Goal: Information Seeking & Learning: Compare options

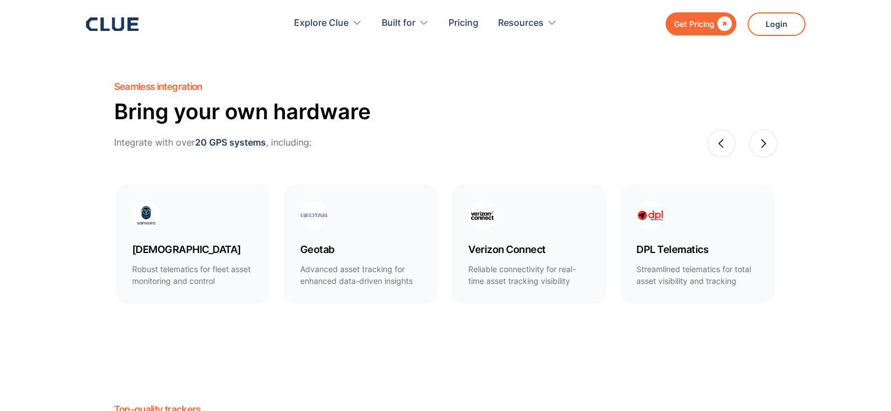
scroll to position [562, 0]
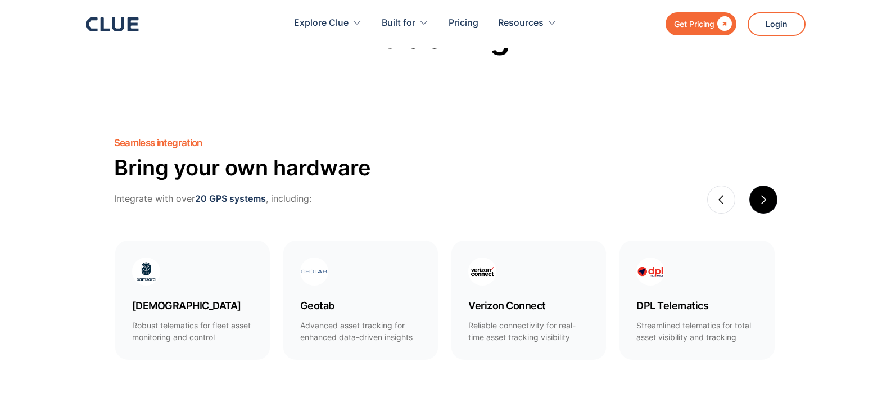
click at [769, 198] on div "next slide" at bounding box center [764, 200] width 28 height 28
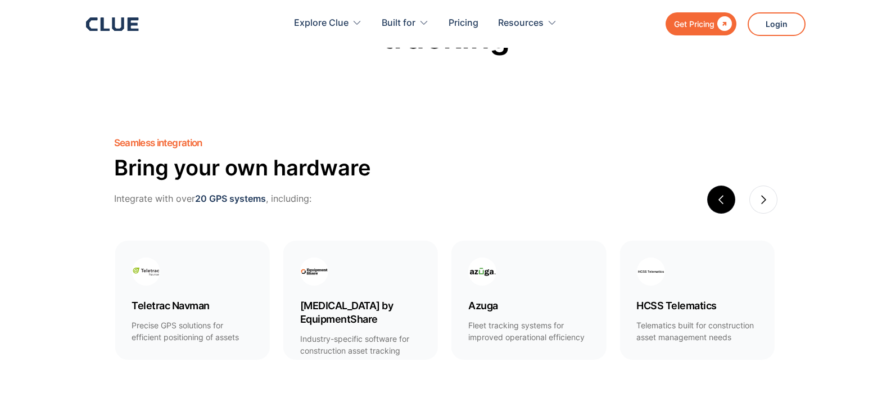
click at [727, 192] on div "previous slide" at bounding box center [722, 200] width 28 height 28
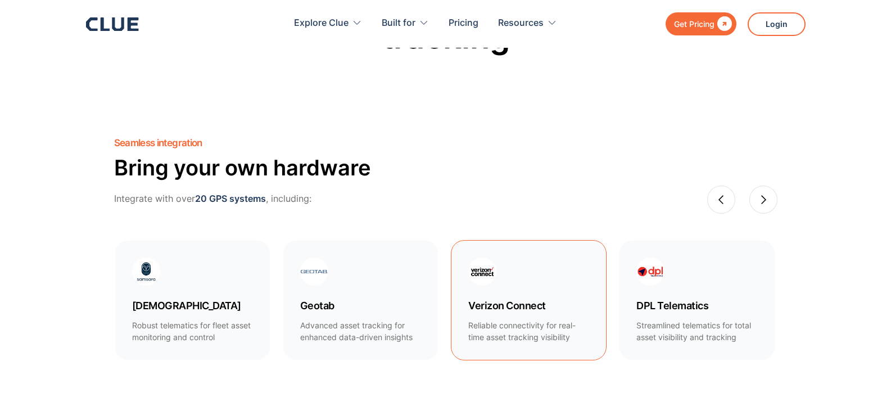
click at [491, 312] on h4 "Verizon Connect" at bounding box center [529, 305] width 121 height 13
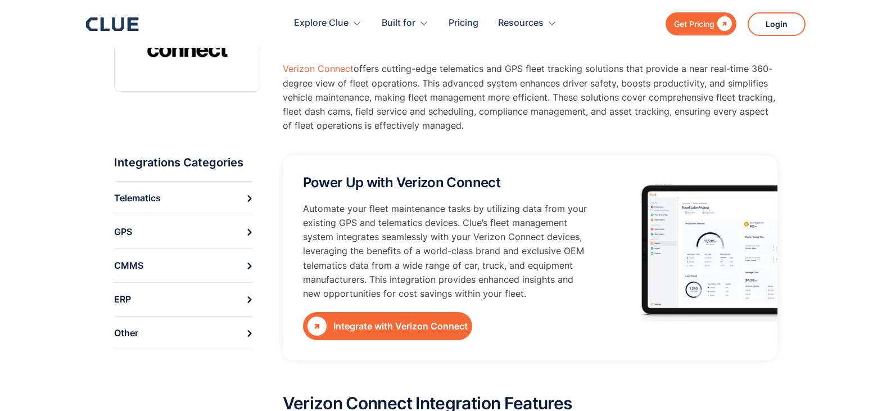
scroll to position [112, 0]
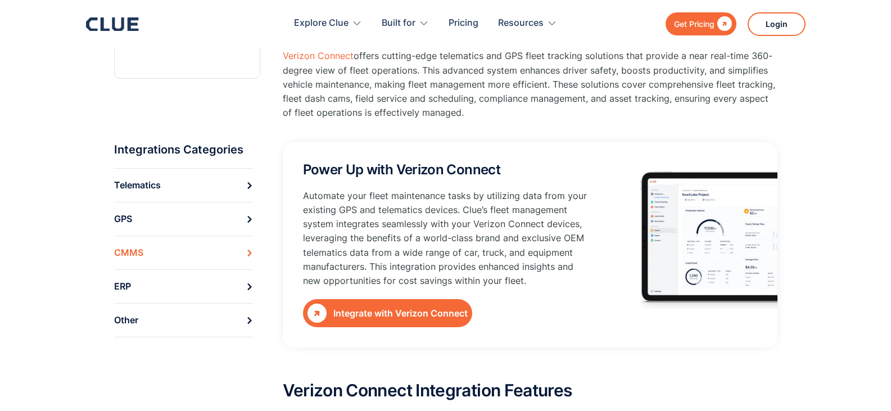
click at [247, 253] on icon at bounding box center [249, 253] width 7 height 7
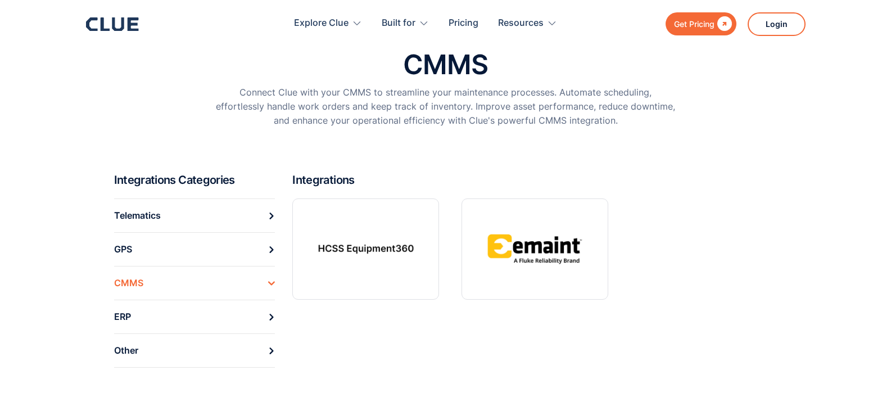
scroll to position [112, 0]
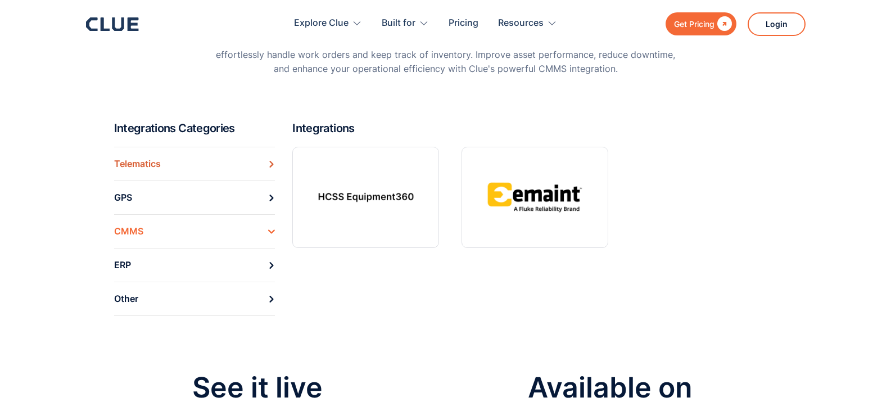
click at [122, 165] on div "Telematics" at bounding box center [137, 163] width 47 height 17
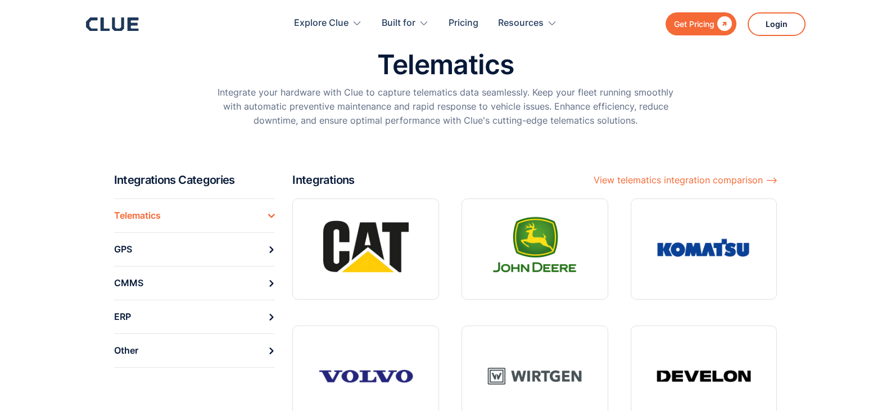
scroll to position [56, 0]
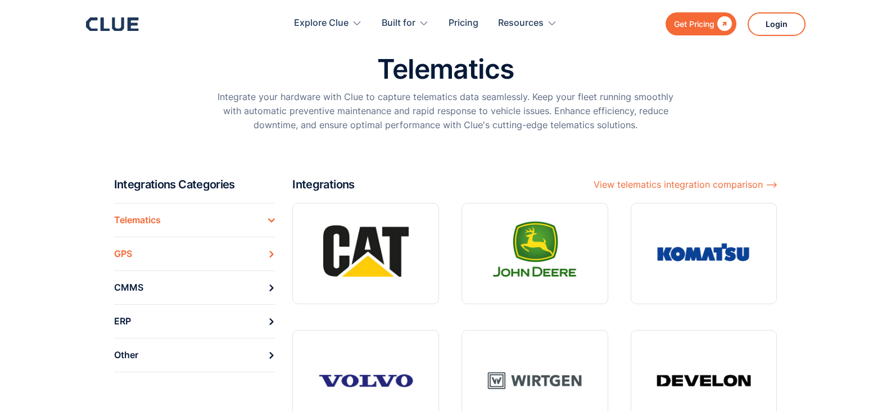
click at [125, 255] on div "GPS" at bounding box center [123, 253] width 18 height 17
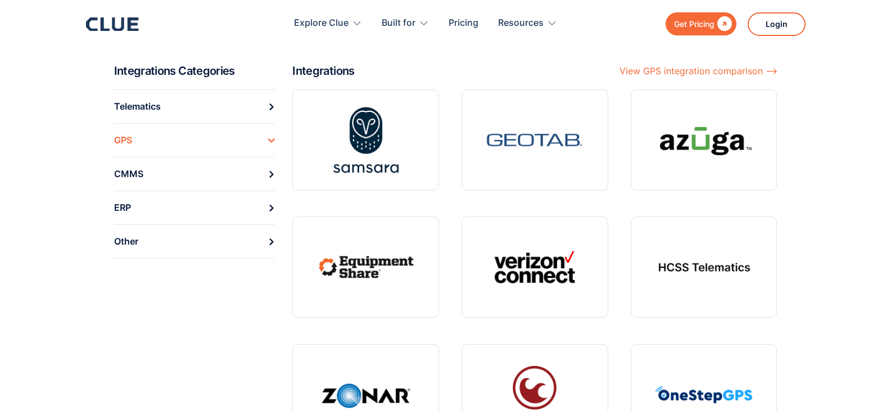
scroll to position [169, 0]
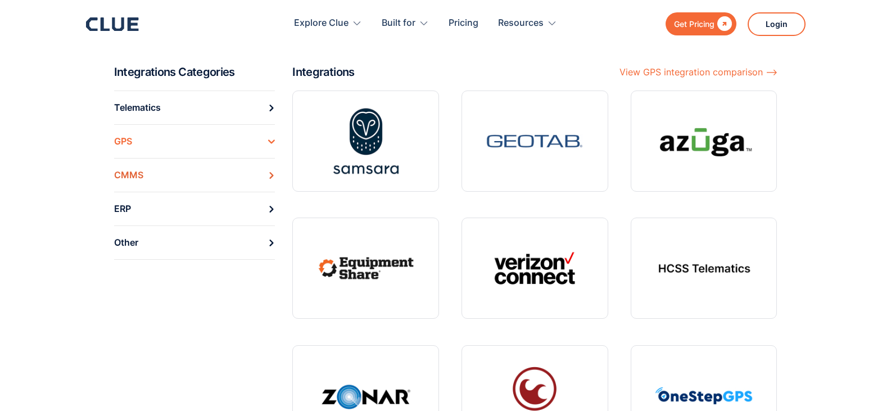
click at [123, 174] on div "CMMS" at bounding box center [128, 174] width 29 height 17
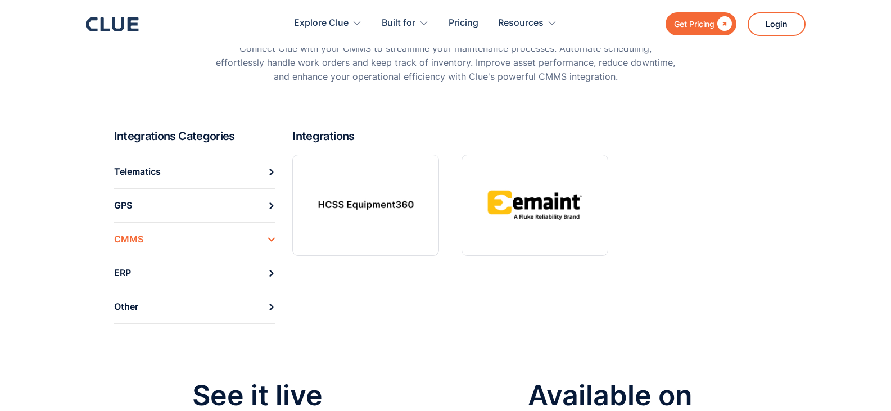
scroll to position [112, 0]
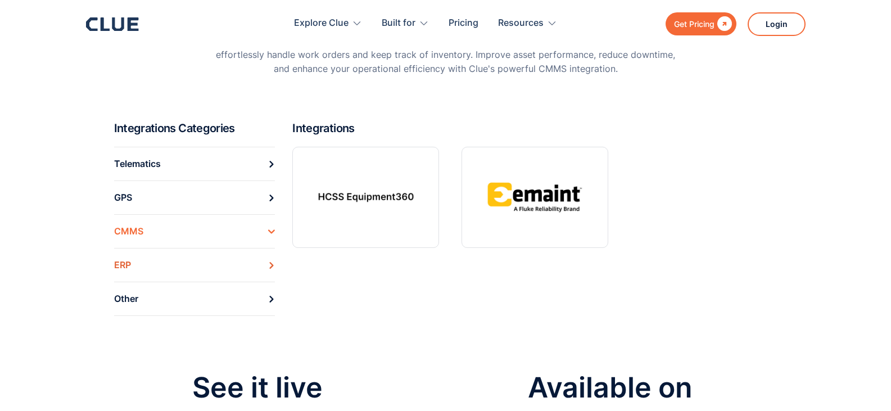
click at [119, 262] on div "ERP" at bounding box center [122, 264] width 17 height 17
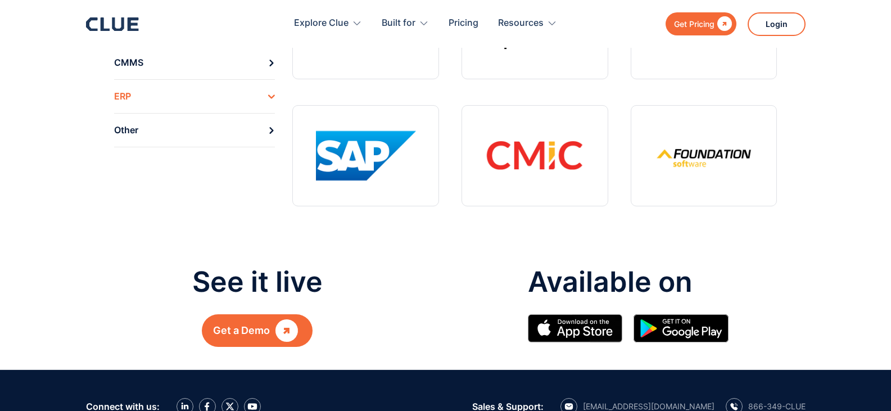
scroll to position [225, 0]
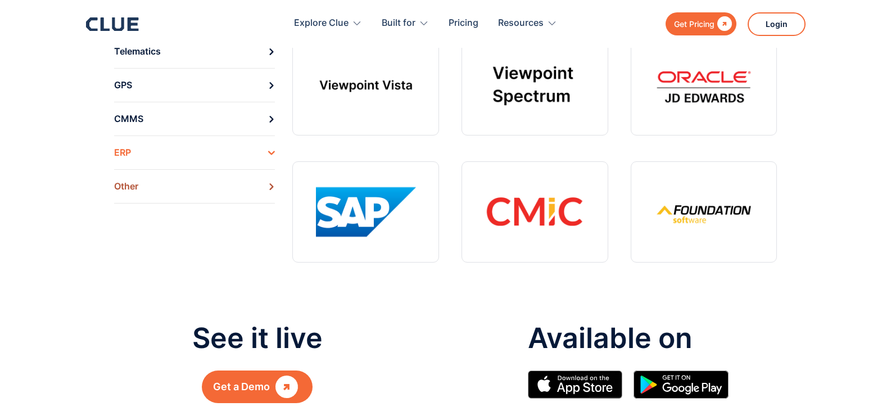
click at [135, 186] on div "Other" at bounding box center [126, 186] width 24 height 17
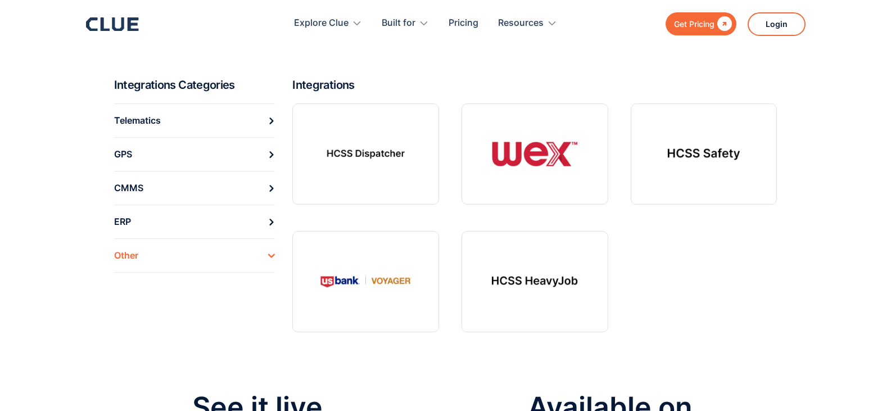
scroll to position [169, 0]
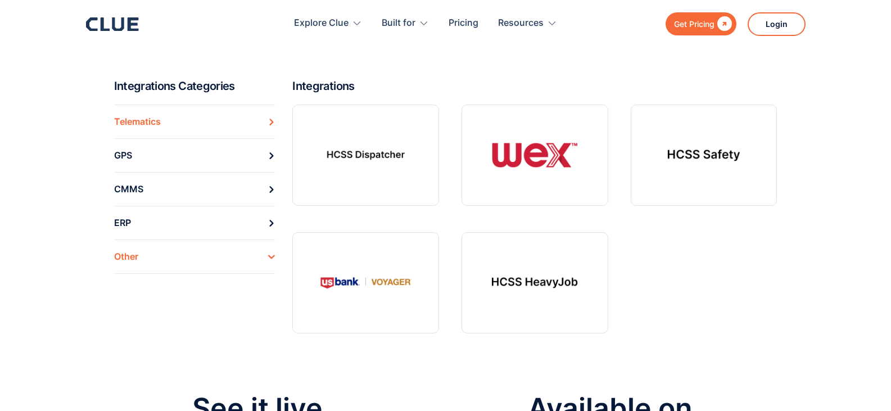
click at [145, 117] on div "Telematics" at bounding box center [137, 121] width 47 height 17
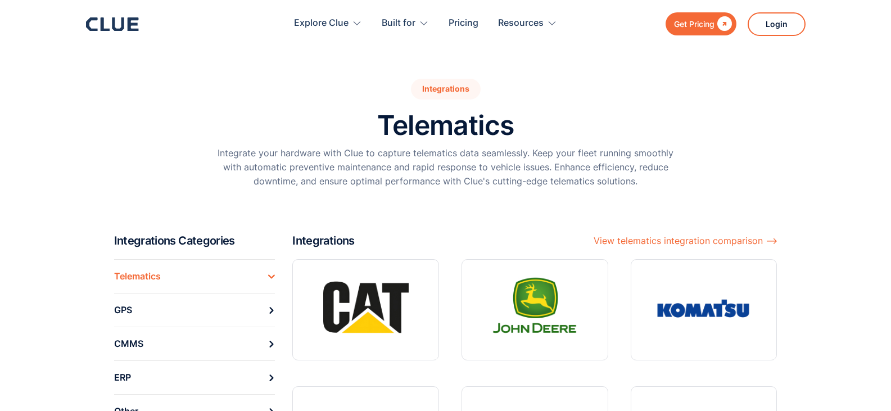
click at [55, 179] on section "Integrations Telematics Integrate your hardware with Clue to capture telematics…" at bounding box center [445, 116] width 891 height 233
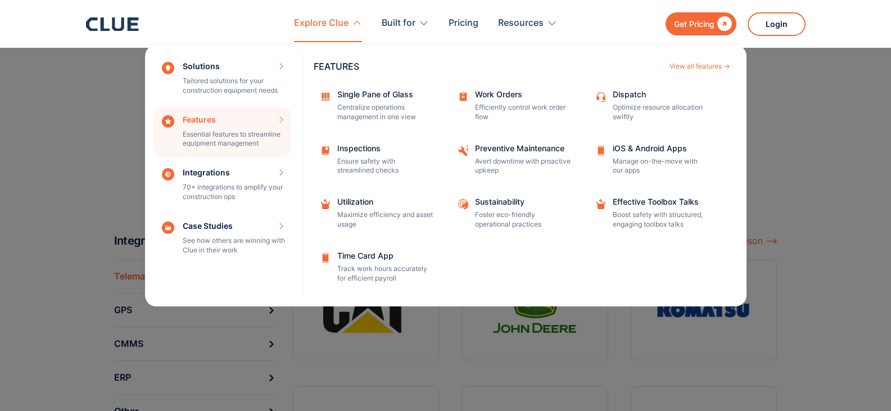
click at [217, 134] on div "Features Essential features to streamline equipment management Features View al…" at bounding box center [223, 132] width 138 height 51
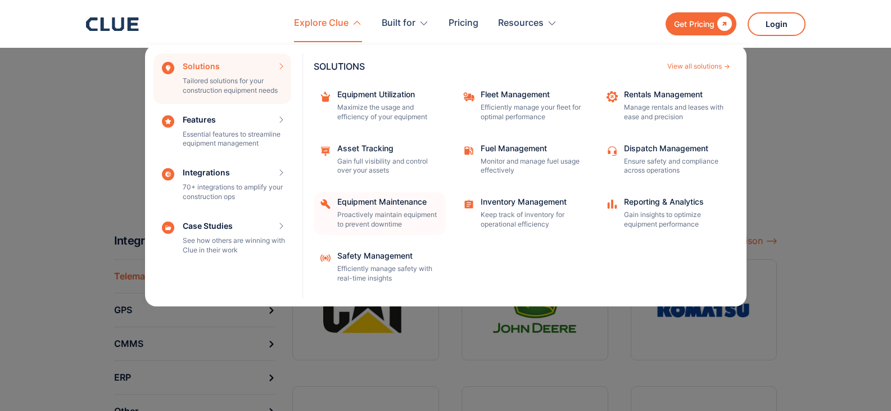
click at [362, 209] on div "Equipment Maintenance Proactively maintain equipment to prevent downtime" at bounding box center [387, 213] width 101 height 31
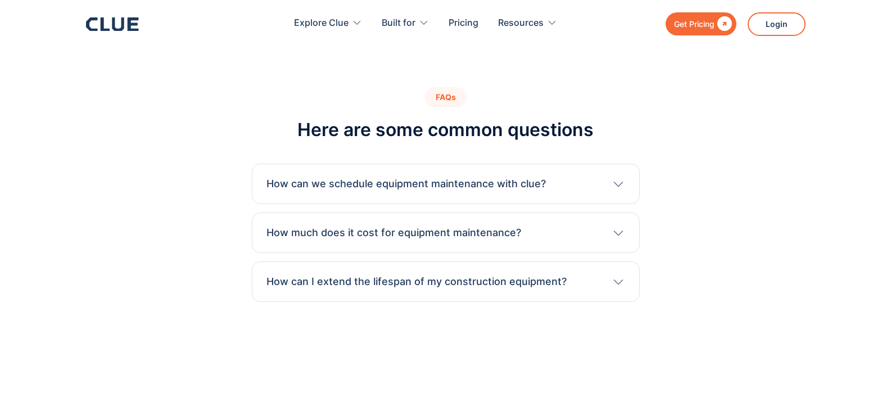
scroll to position [3037, 0]
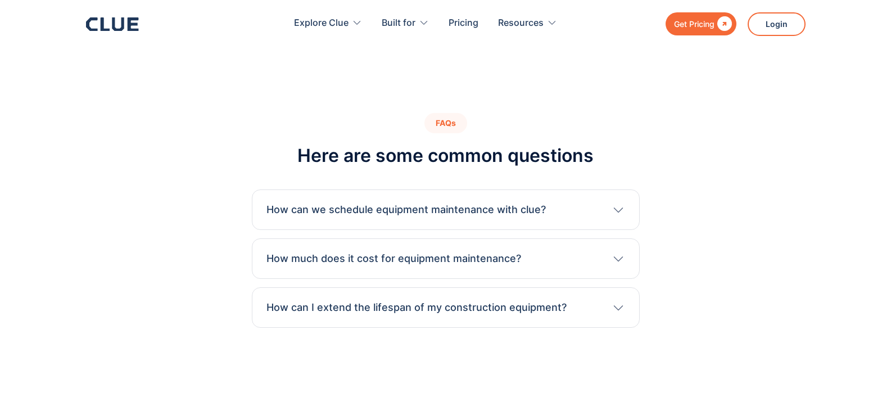
click at [618, 203] on icon at bounding box center [619, 209] width 14 height 13
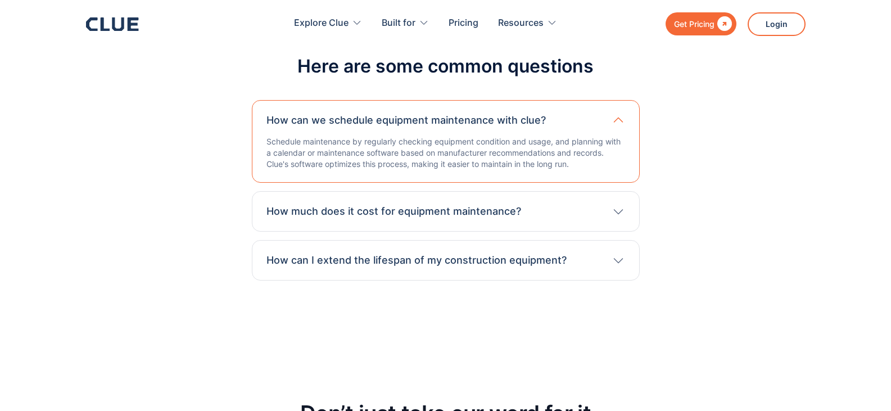
scroll to position [3150, 0]
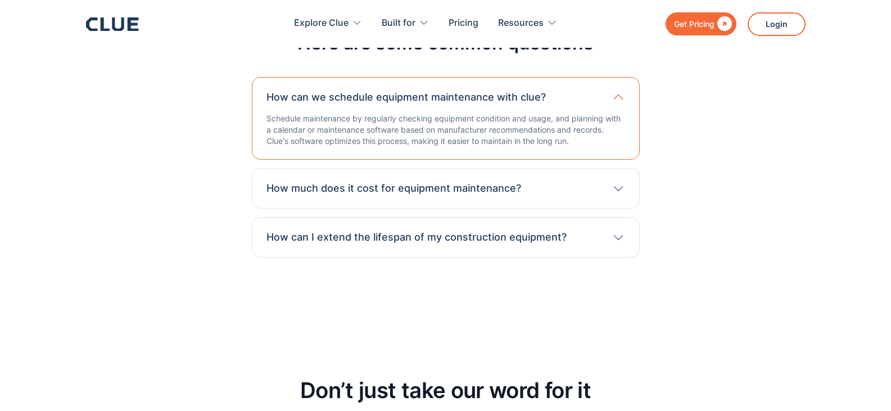
click at [612, 182] on icon at bounding box center [619, 188] width 14 height 13
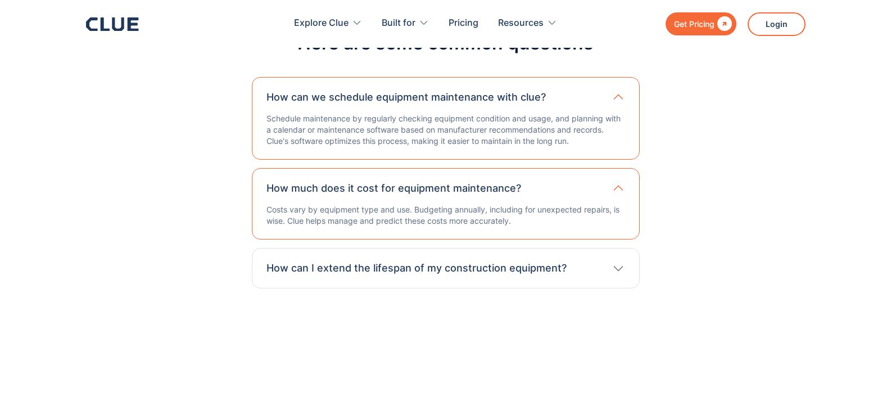
click at [623, 262] on icon at bounding box center [619, 268] width 14 height 13
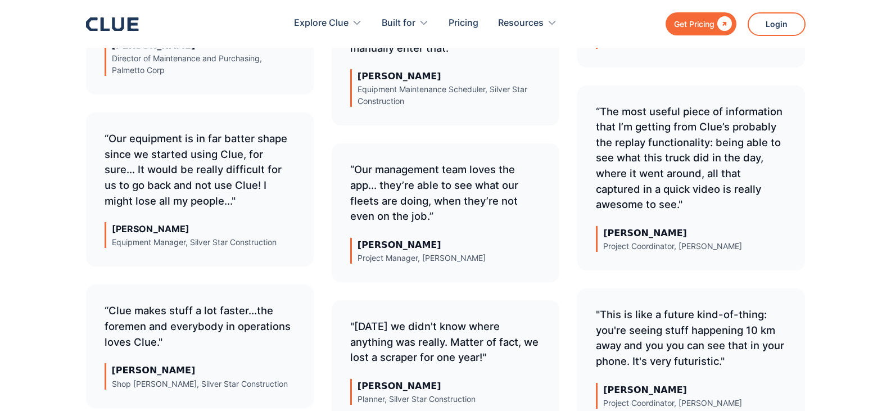
scroll to position [3600, 0]
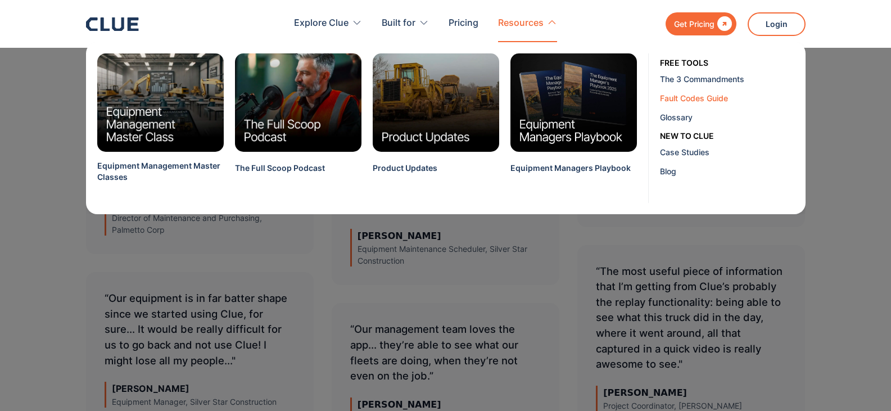
click at [695, 98] on div "Fault Codes Guide" at bounding box center [728, 98] width 137 height 12
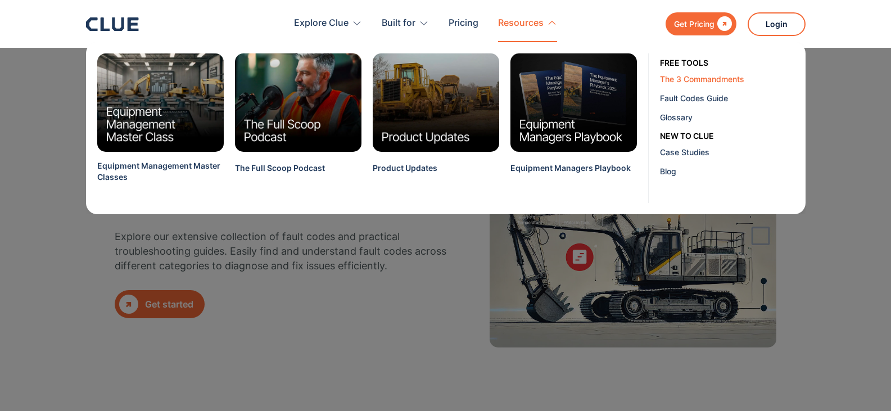
click at [679, 76] on div "The 3 Commandments" at bounding box center [728, 79] width 137 height 12
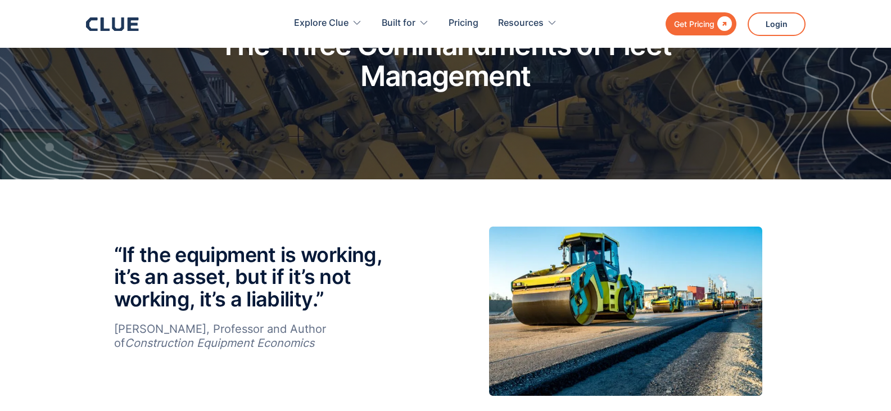
scroll to position [169, 0]
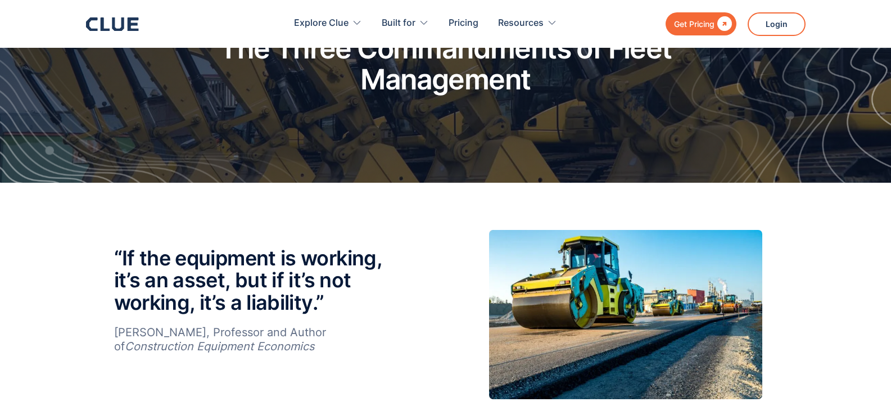
click at [438, 263] on div "“If the equipment is working, it’s an asset, but if it’s not working, it’s a li…" at bounding box center [446, 314] width 664 height 169
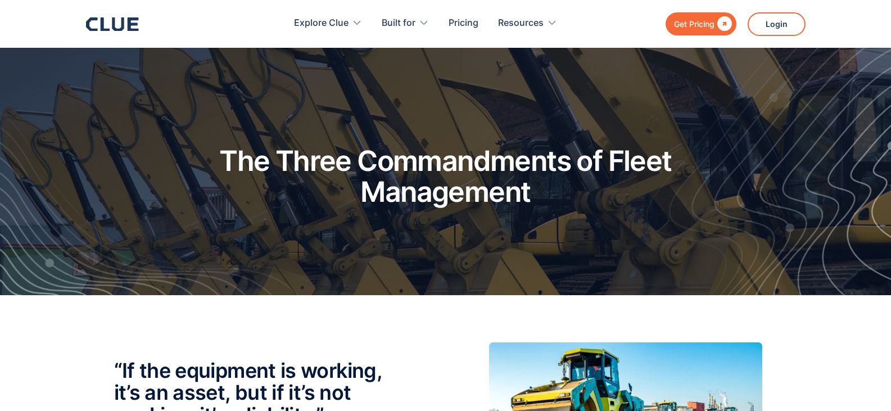
scroll to position [0, 0]
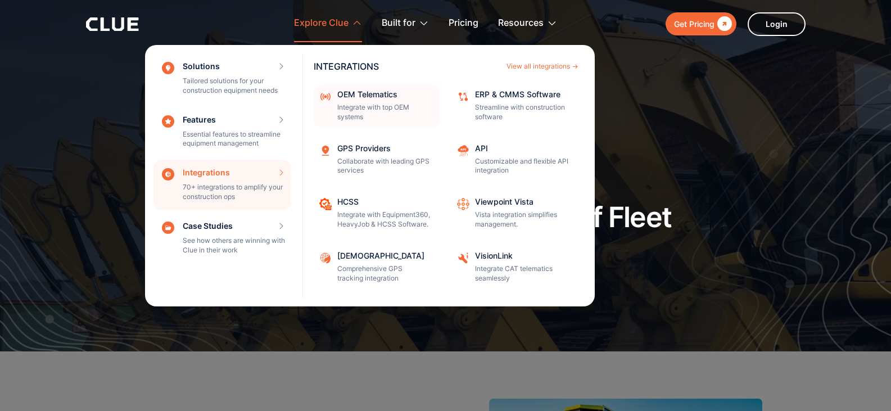
click at [362, 109] on p "Integrate with top OEM systems" at bounding box center [385, 112] width 96 height 19
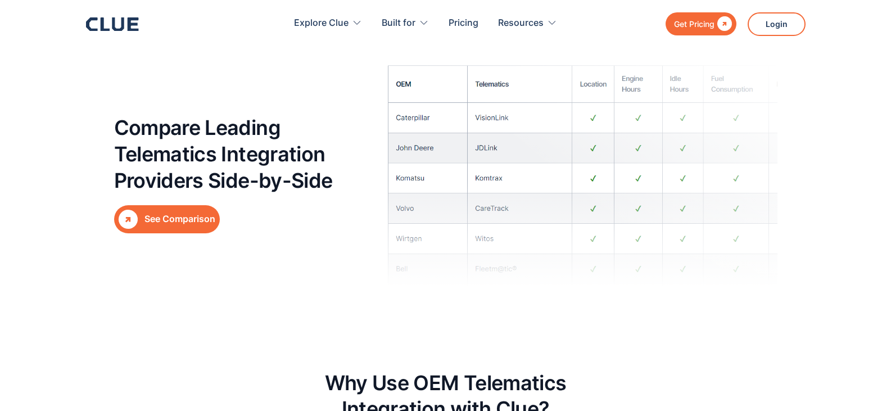
scroll to position [3825, 0]
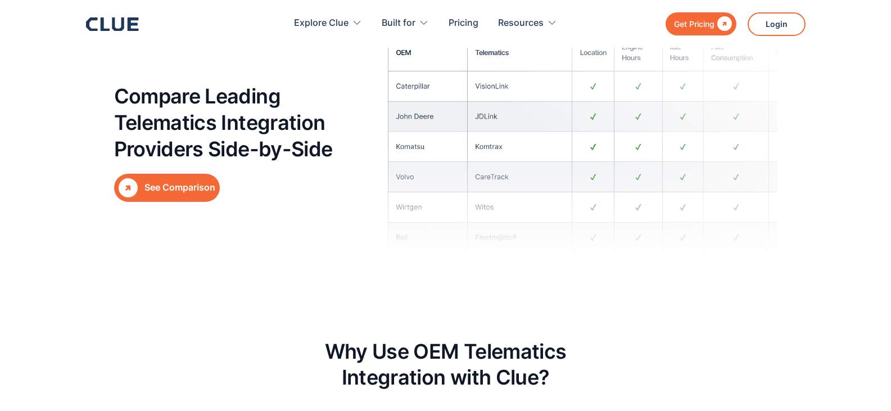
click at [192, 169] on div "Compare Leading Telematics Integration Providers Side-by-Side  See Comparison" at bounding box center [244, 142] width 261 height 118
click at [196, 183] on div "See Comparison" at bounding box center [180, 188] width 71 height 14
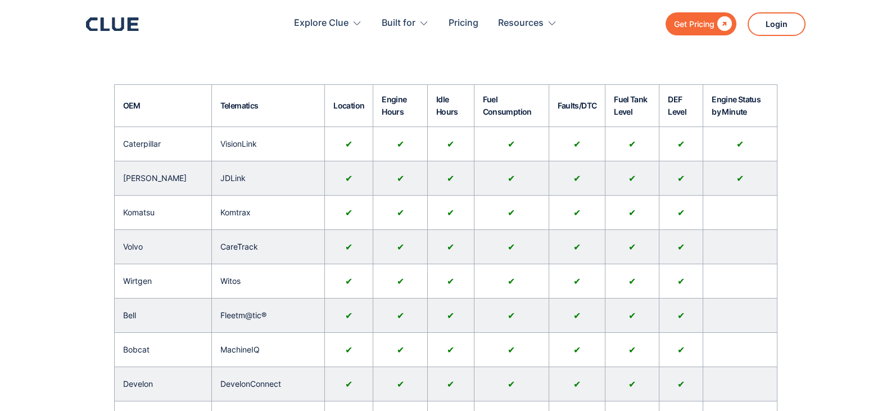
scroll to position [169, 0]
